Goal: Task Accomplishment & Management: Complete application form

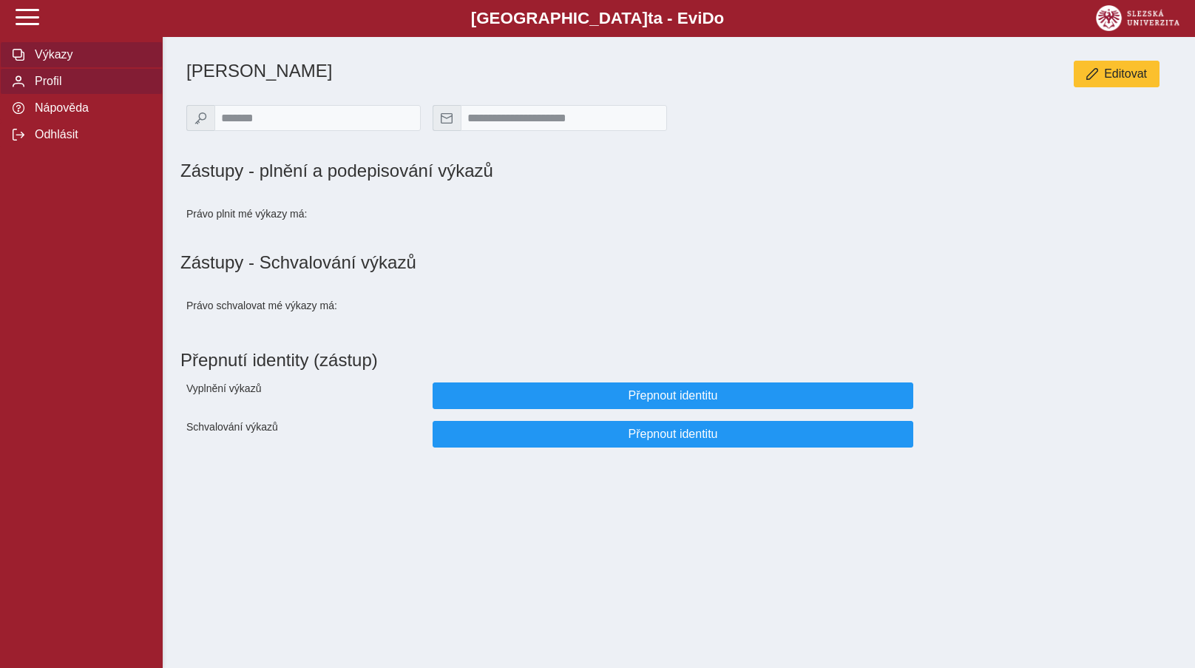
click at [65, 61] on span "Výkazy" at bounding box center [90, 54] width 120 height 13
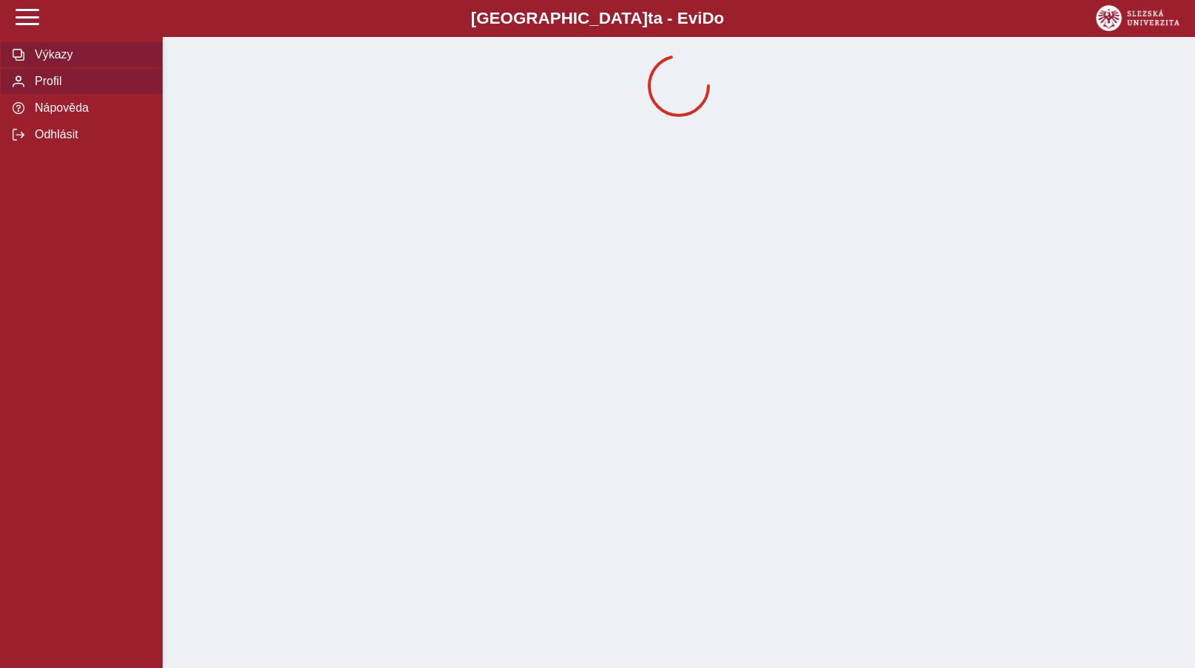
click at [75, 68] on button "Výkazy" at bounding box center [81, 54] width 163 height 27
click at [51, 61] on span "Výkazy" at bounding box center [90, 54] width 120 height 13
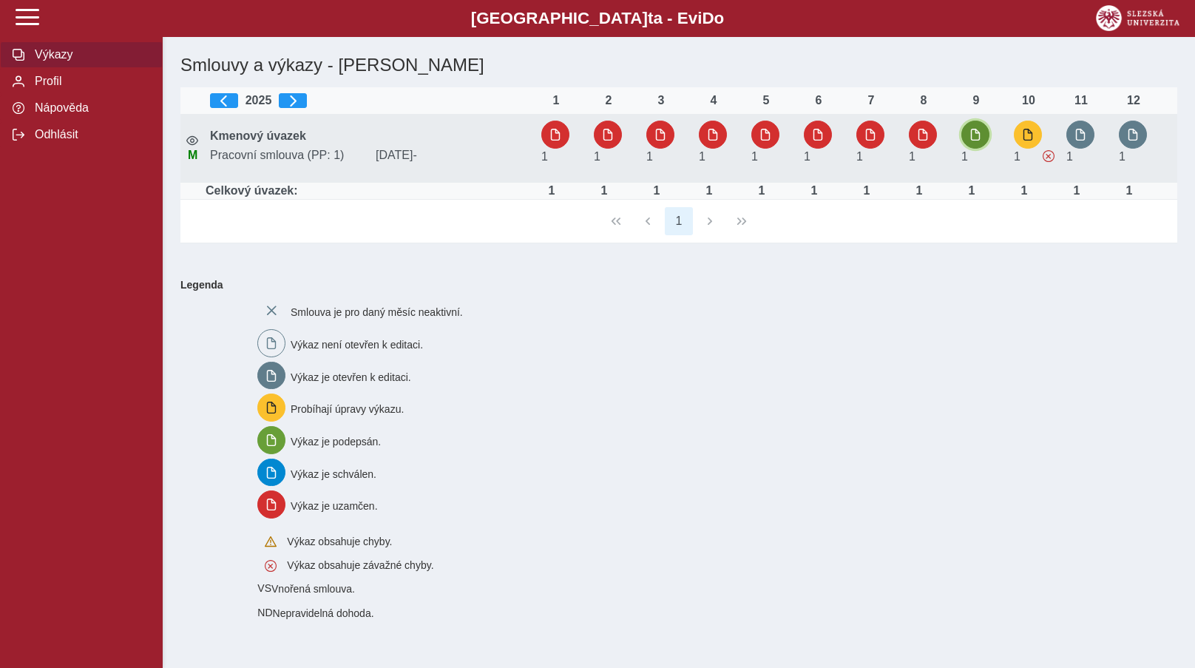
click at [977, 134] on span "button" at bounding box center [975, 135] width 12 height 12
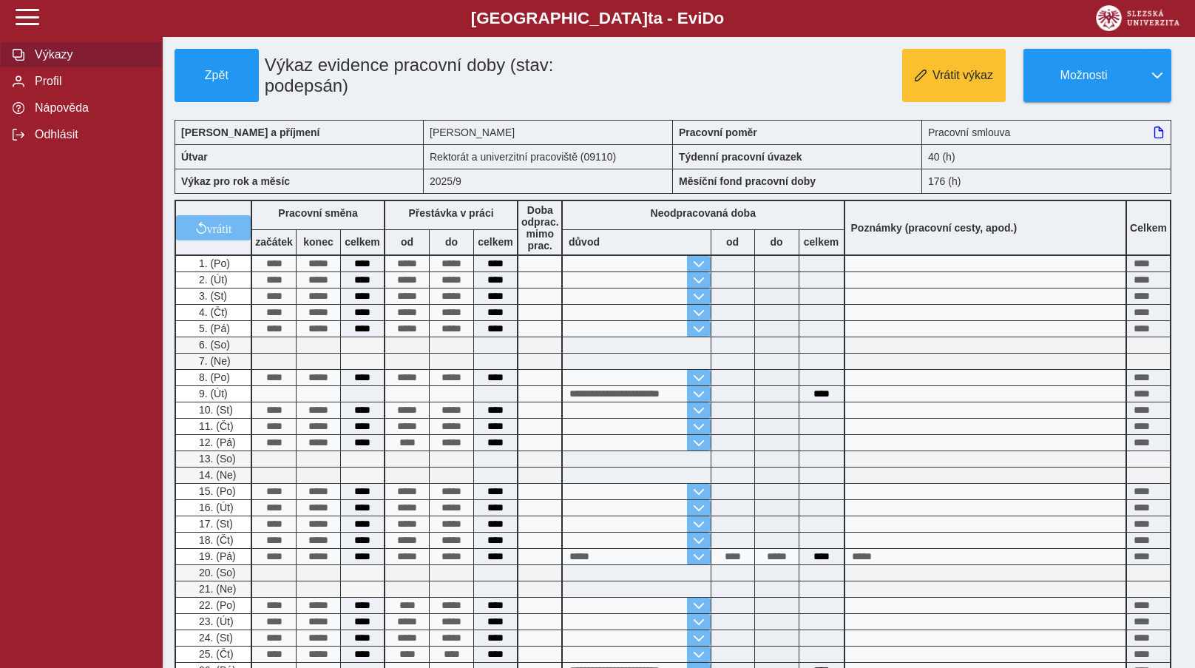
click at [86, 61] on span "Výkazy" at bounding box center [90, 54] width 120 height 13
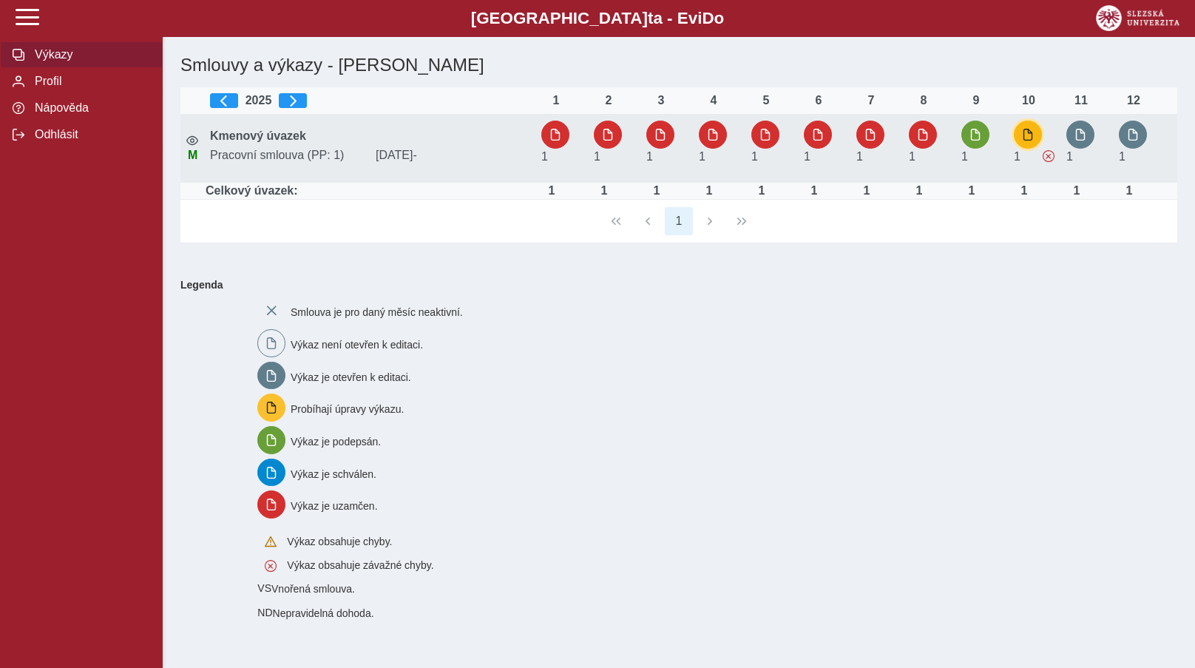
click at [1028, 132] on span "button" at bounding box center [1028, 135] width 12 height 12
